Goal: Task Accomplishment & Management: Manage account settings

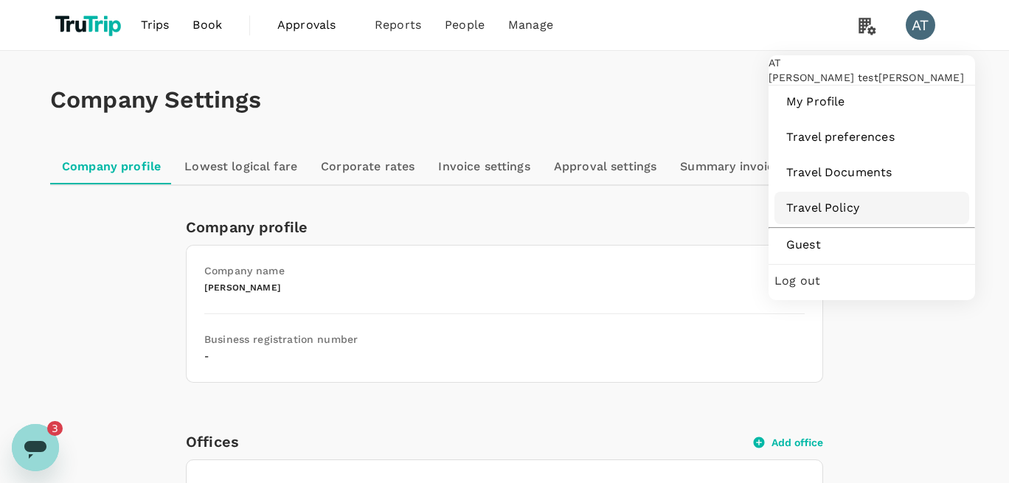
click at [818, 217] on span "Travel Policy" at bounding box center [872, 208] width 171 height 18
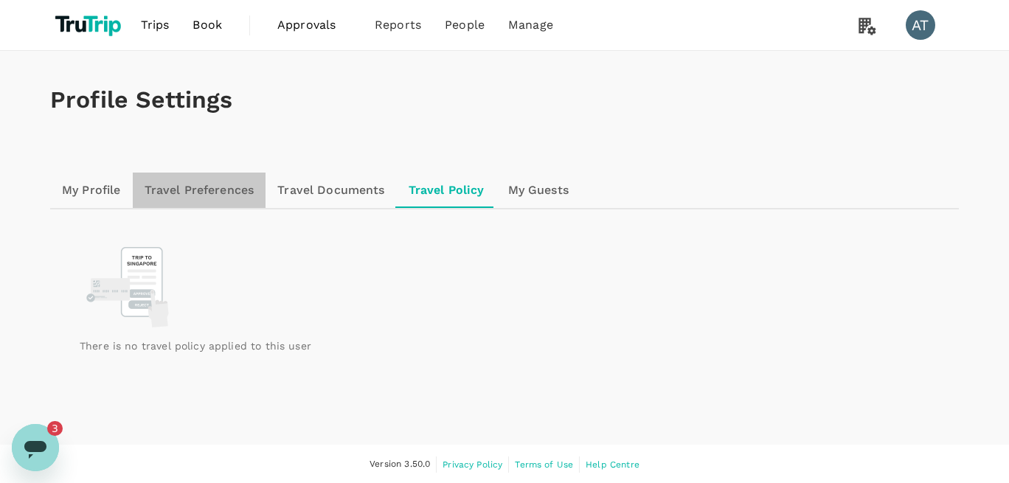
click at [177, 179] on link "Travel Preferences" at bounding box center [200, 190] width 134 height 35
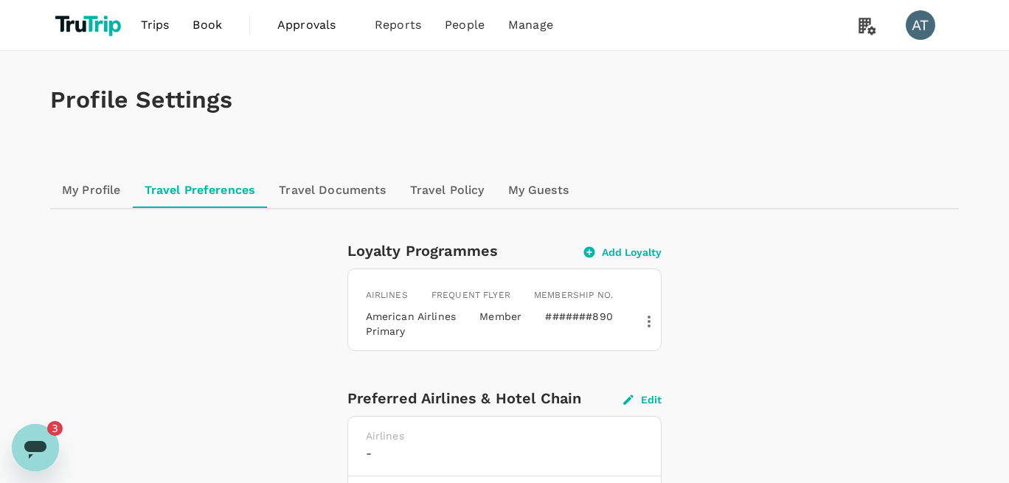
click at [651, 328] on icon "button" at bounding box center [649, 322] width 3 height 12
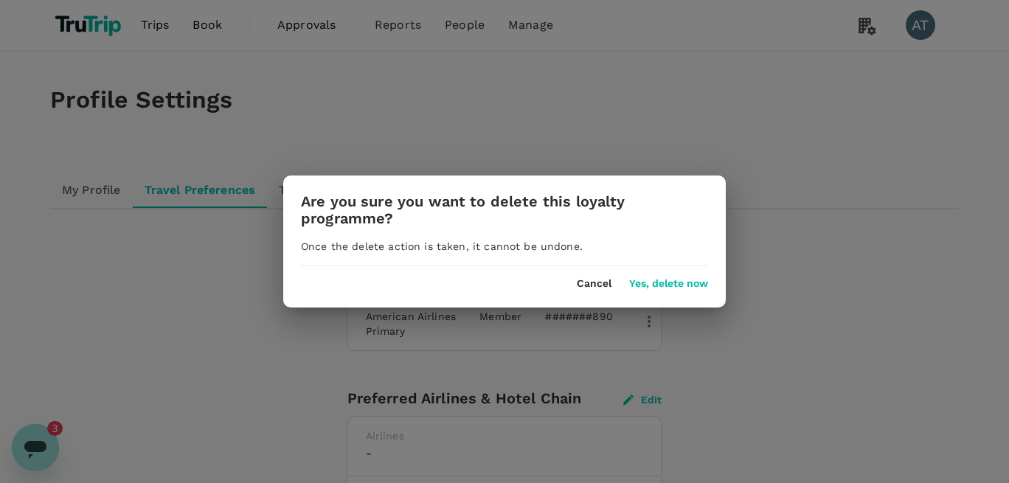
click at [643, 286] on button "Yes, delete now" at bounding box center [668, 284] width 79 height 12
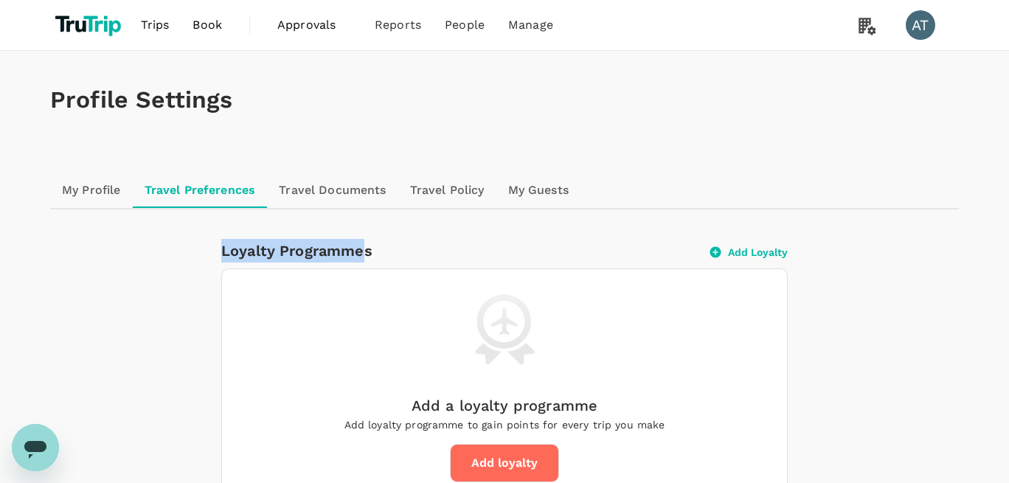
drag, startPoint x: 241, startPoint y: 257, endPoint x: 367, endPoint y: 258, distance: 125.4
click at [367, 258] on div "Loyalty Programmes" at bounding box center [459, 251] width 477 height 24
